Goal: Information Seeking & Learning: Learn about a topic

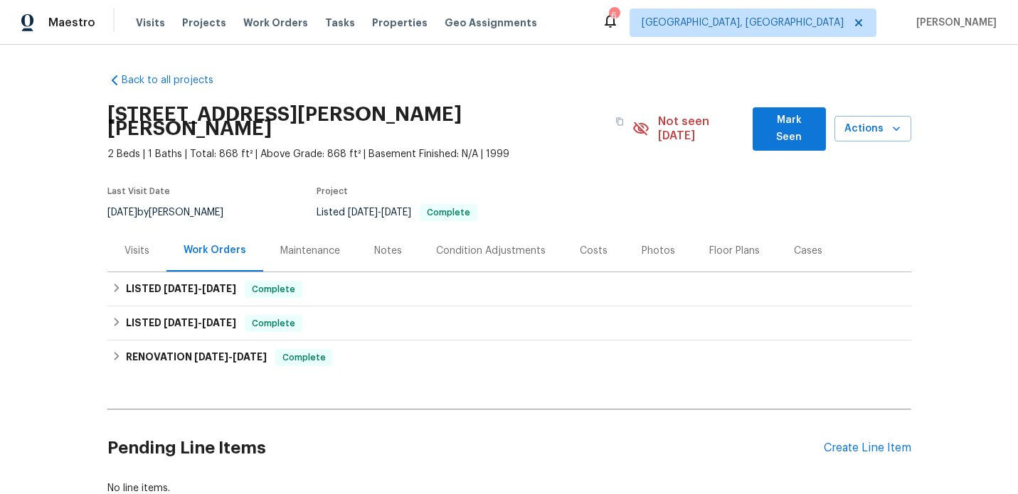
click at [137, 244] on div "Visits" at bounding box center [136, 251] width 25 height 14
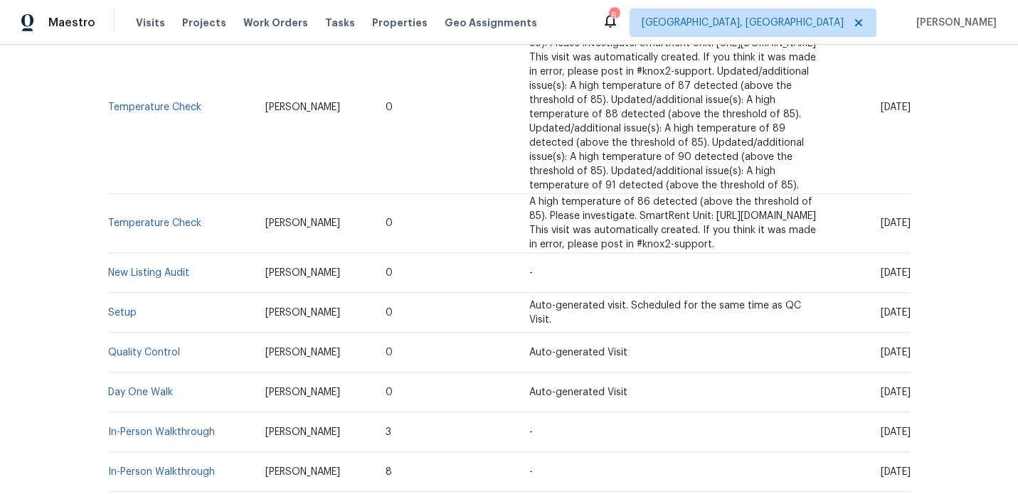
scroll to position [913, 0]
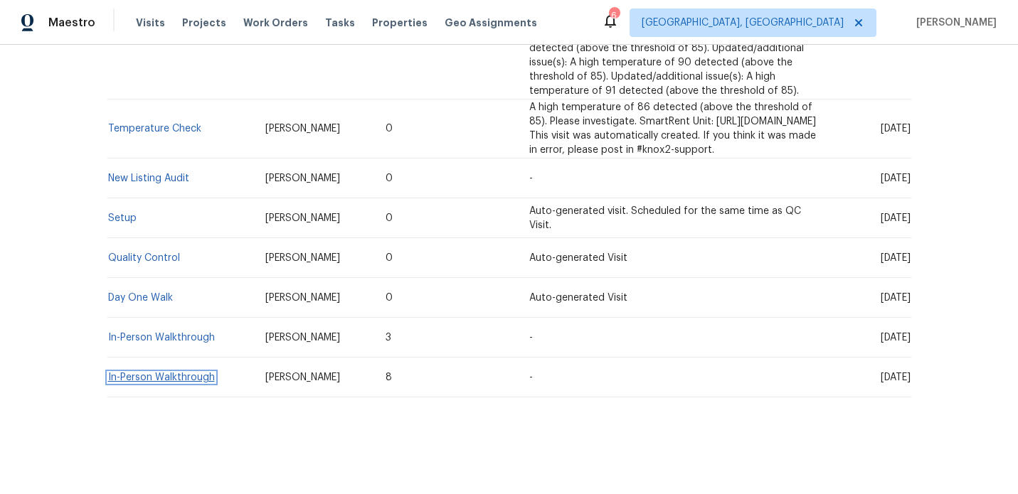
click at [137, 373] on link "In-Person Walkthrough" at bounding box center [161, 378] width 107 height 10
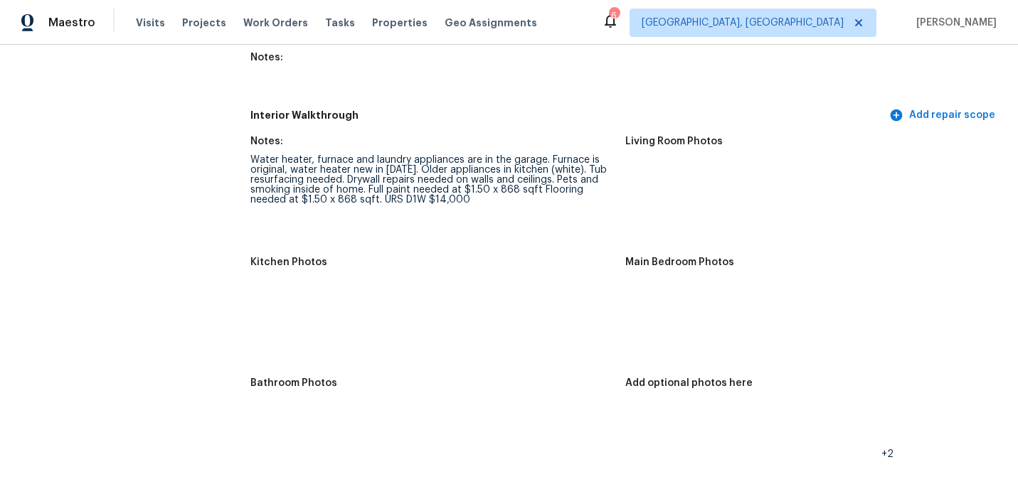
scroll to position [1761, 0]
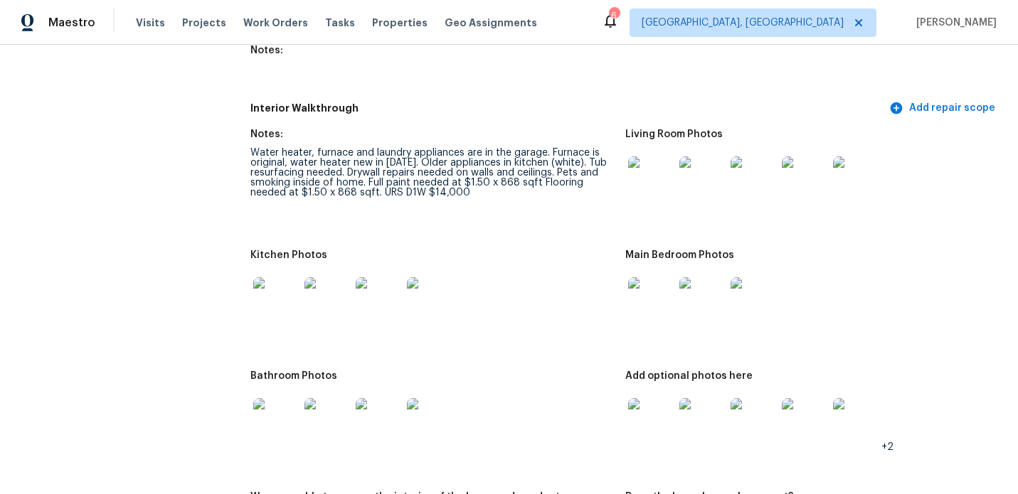
click at [279, 286] on img at bounding box center [276, 300] width 46 height 46
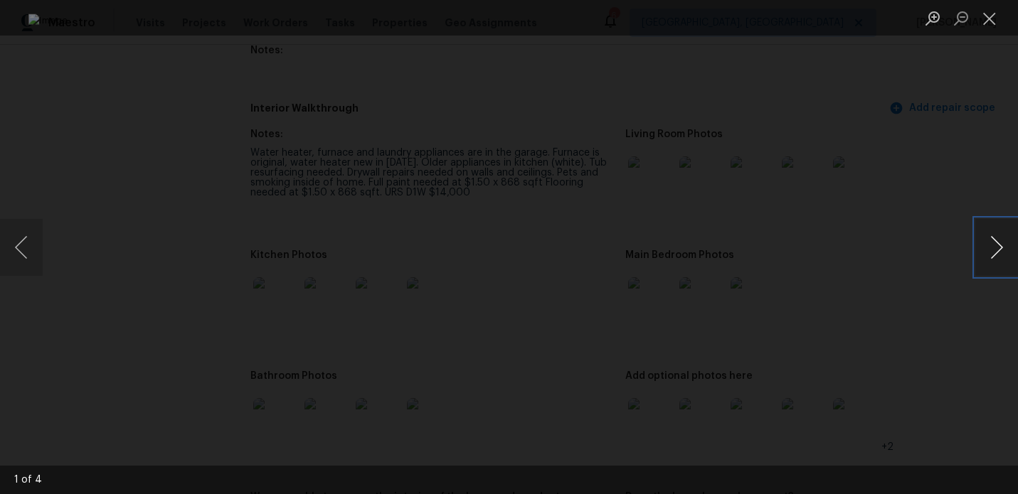
click at [995, 250] on button "Next image" at bounding box center [996, 247] width 43 height 57
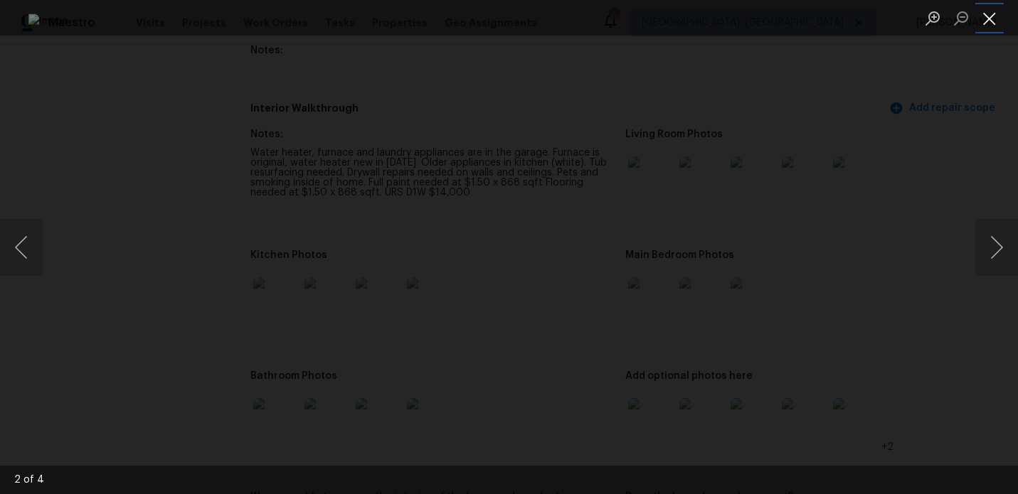
click at [986, 28] on button "Close lightbox" at bounding box center [989, 18] width 28 height 25
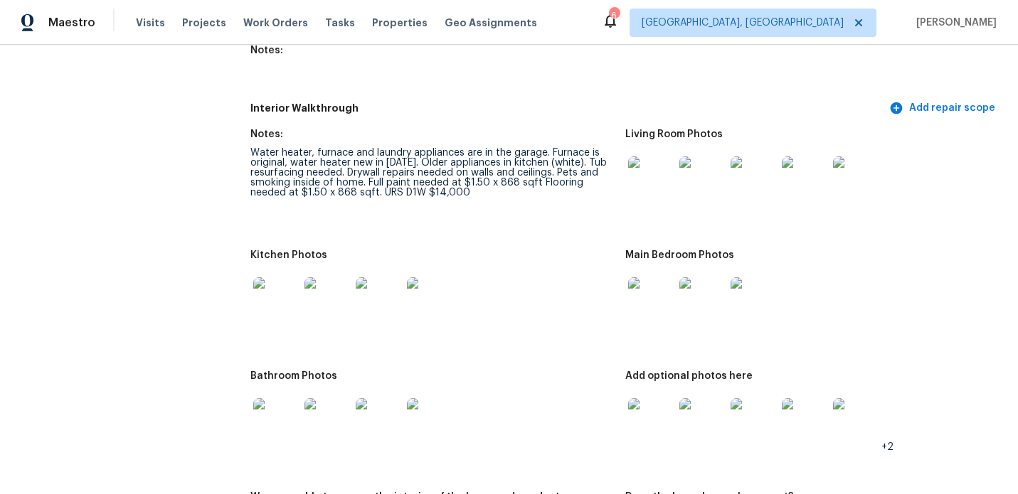
click at [648, 405] on img at bounding box center [651, 421] width 46 height 46
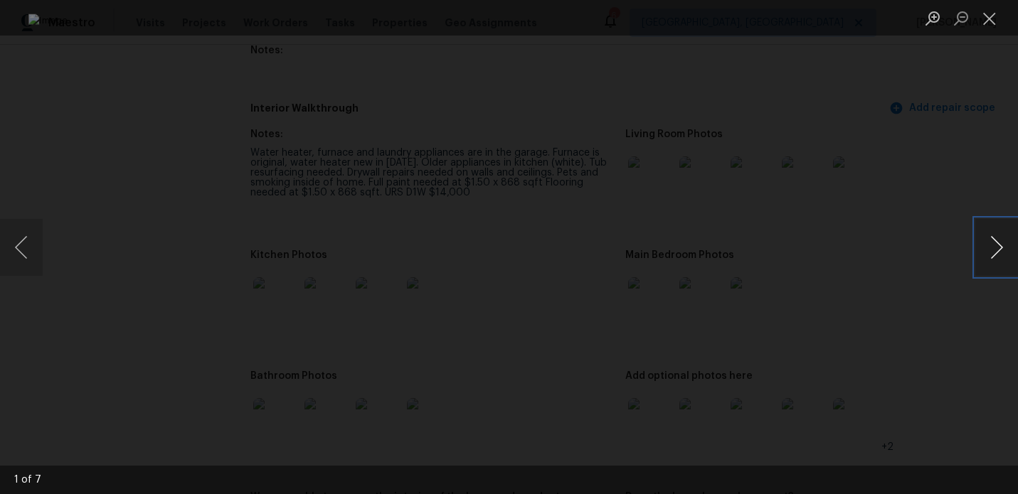
click at [999, 249] on button "Next image" at bounding box center [996, 247] width 43 height 57
